Goal: Transaction & Acquisition: Purchase product/service

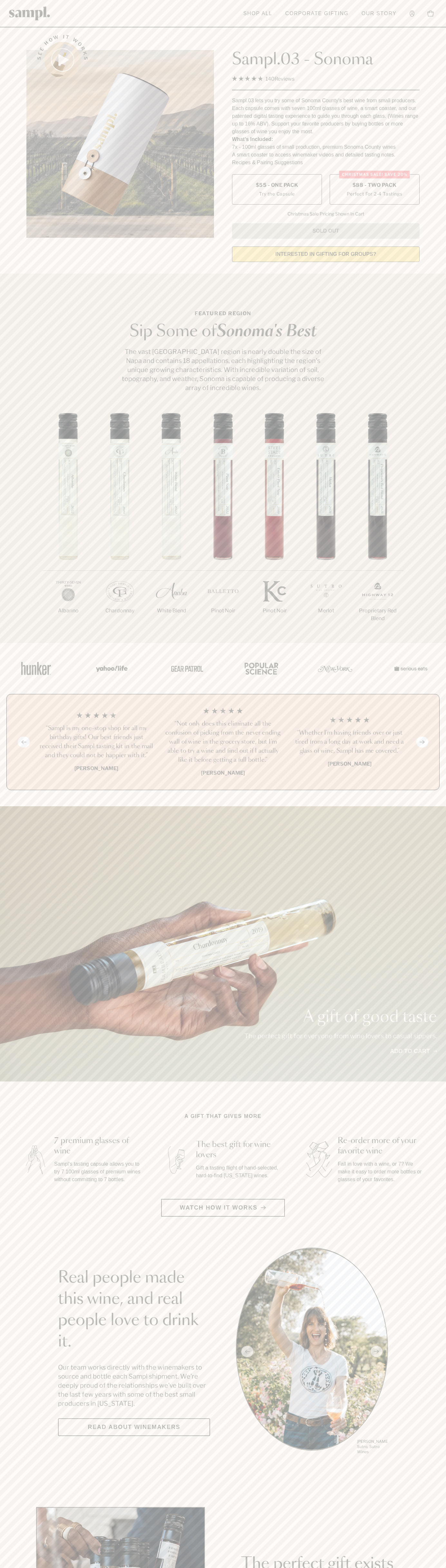
click at [375, 186] on span "$88 - Two Pack" at bounding box center [375, 185] width 44 height 7
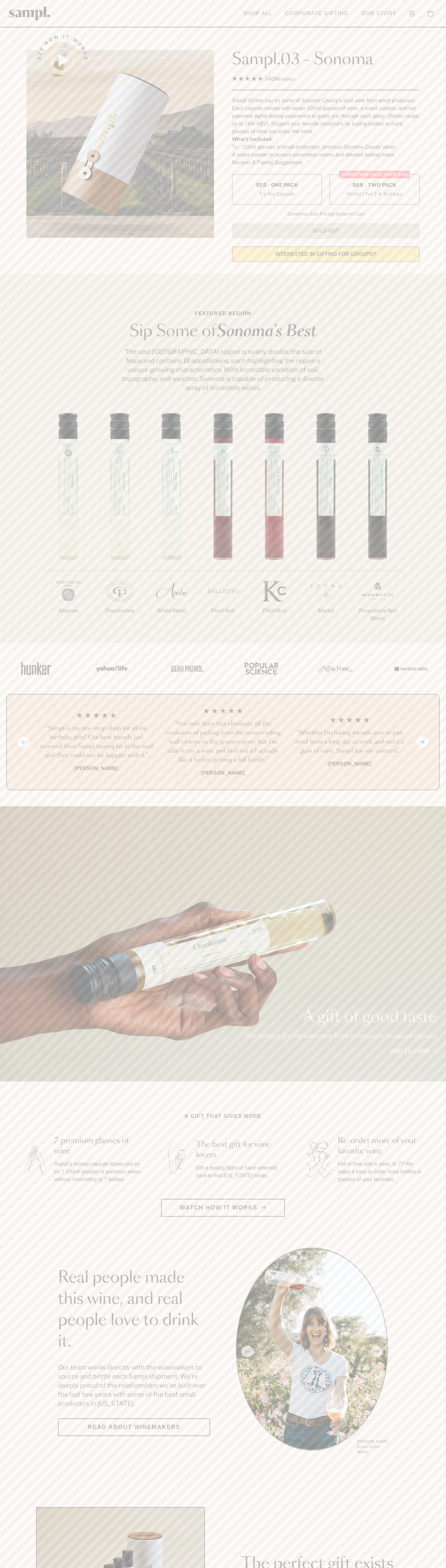
click at [223, 743] on h3 "“Not only does this eliminate all the confusion of picking from the never endin…" at bounding box center [223, 742] width 116 height 45
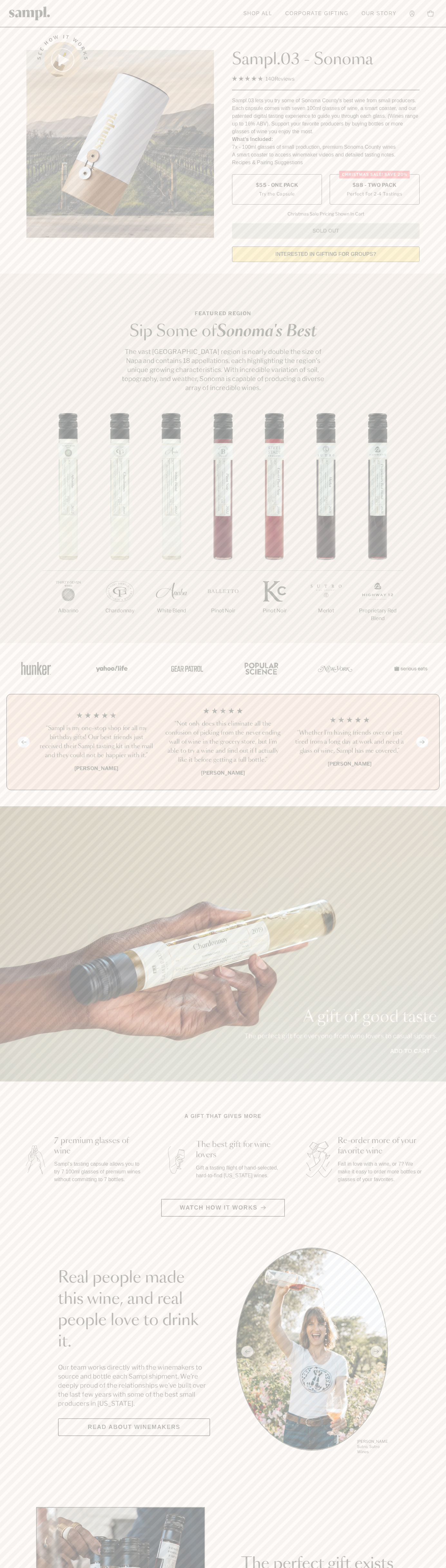
click at [3, 22] on header "Toggle navigation menu Shop All Corporate Gifting Our Story Account Story Shop …" at bounding box center [223, 14] width 446 height 27
click at [434, 1182] on section "A gift that gives more 7 premium glasses of wine Sampl's tasting capsule allows…" at bounding box center [223, 1164] width 446 height 104
click at [99, 1568] on html "Skip to main content Toggle navigation menu Shop All Corporate Gifting Our Stor…" at bounding box center [223, 1513] width 446 height 3026
click at [2, 867] on div "A gift of good taste The perfect gift for everyone from wine lovers to casual s…" at bounding box center [223, 944] width 446 height 275
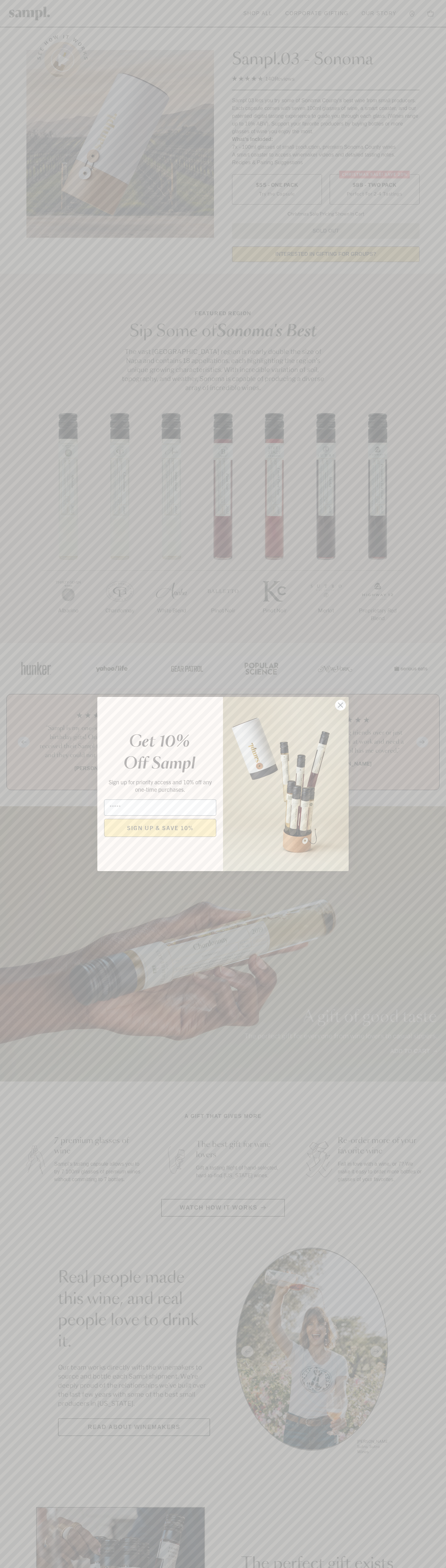
click at [341, 705] on icon "Close dialog" at bounding box center [341, 705] width 5 height 5
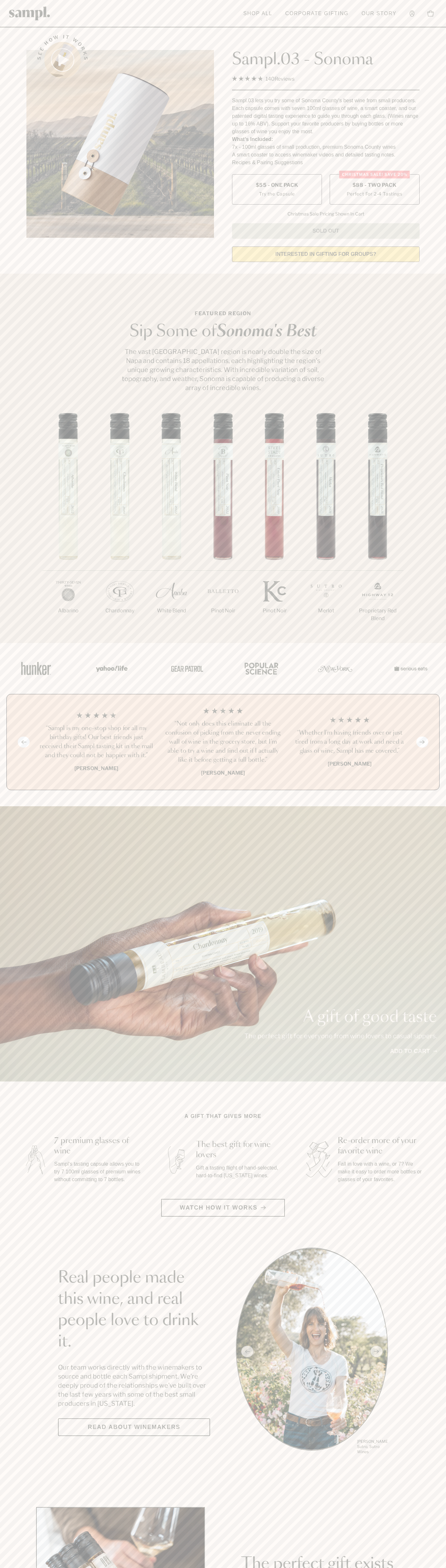
click at [375, 189] on label "Christmas SALE! Save 20% $88 - Two Pack Perfect For 2-4 Tastings" at bounding box center [375, 189] width 90 height 30
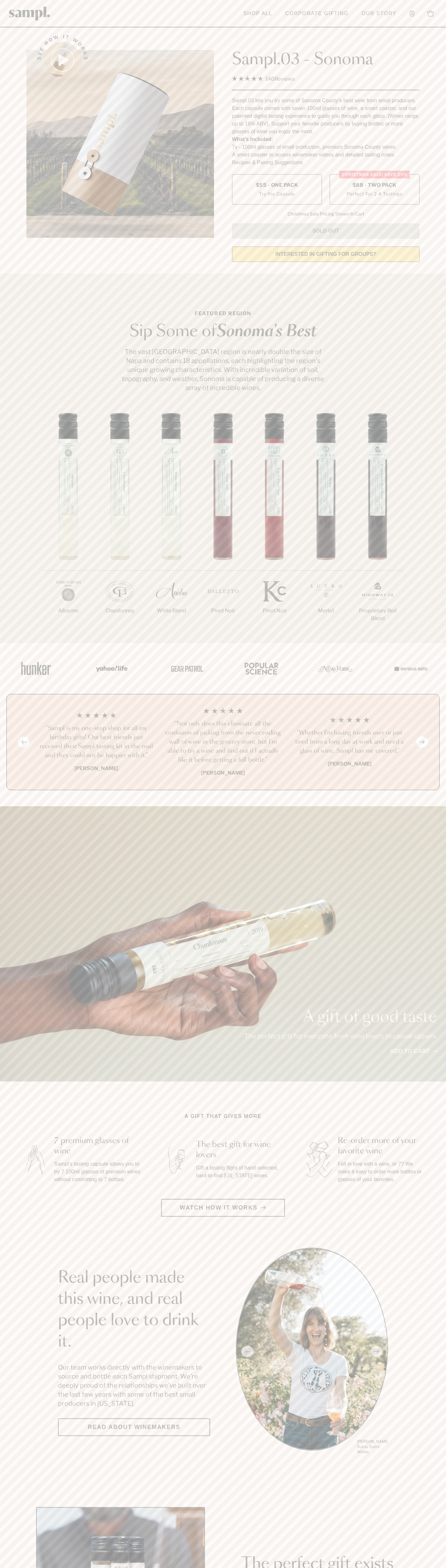
click at [223, 743] on h3 "“Not only does this eliminate all the confusion of picking from the never endin…" at bounding box center [223, 742] width 116 height 45
